Goal: Check status: Check status

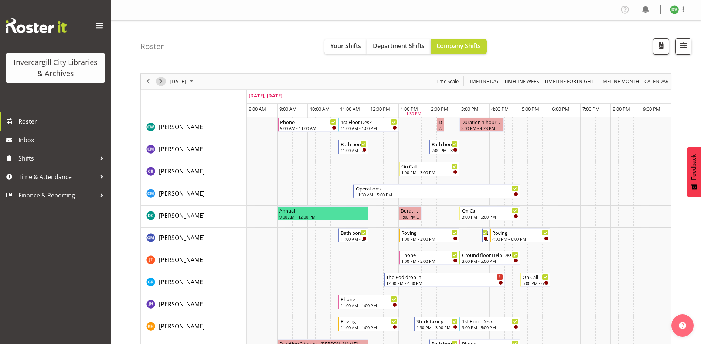
click at [158, 81] on span "Next" at bounding box center [160, 81] width 9 height 9
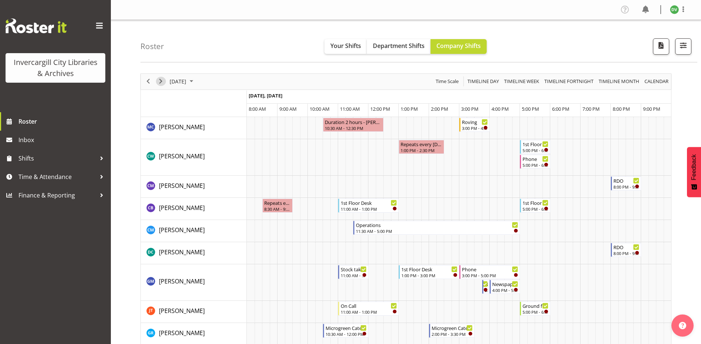
click at [158, 83] on span "Next" at bounding box center [160, 81] width 9 height 9
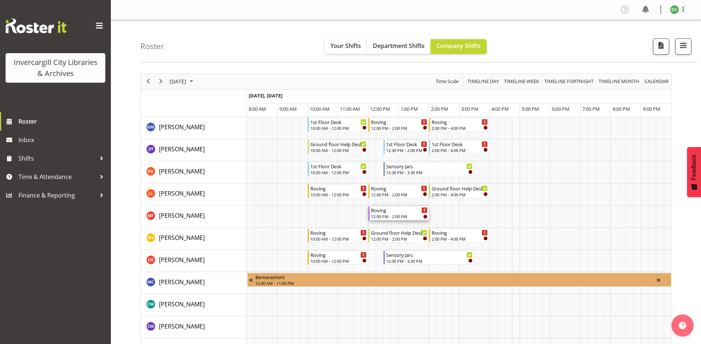
click at [423, 211] on div "Timeline Day of October 4, 2025" at bounding box center [424, 211] width 6 height 6
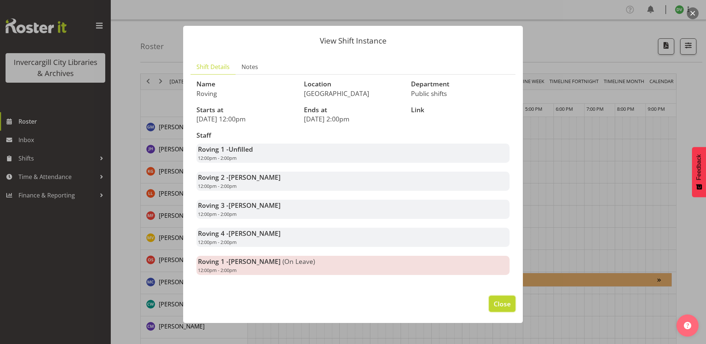
click at [504, 306] on span "Close" at bounding box center [502, 304] width 17 height 10
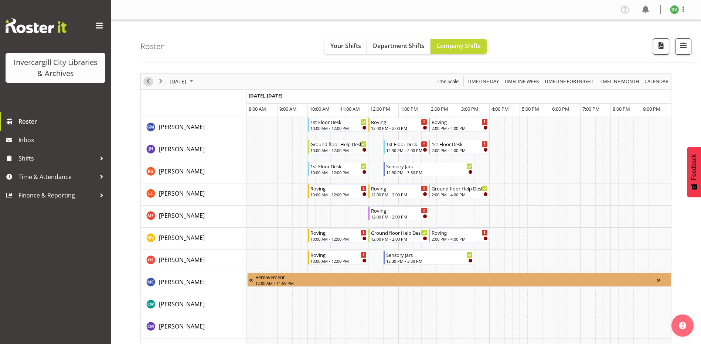
click at [148, 85] on span "Previous" at bounding box center [148, 81] width 9 height 9
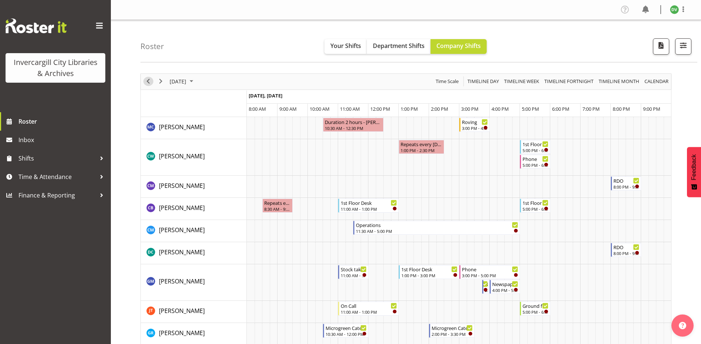
click at [148, 85] on span "Previous" at bounding box center [148, 81] width 9 height 9
